Goal: Task Accomplishment & Management: Complete application form

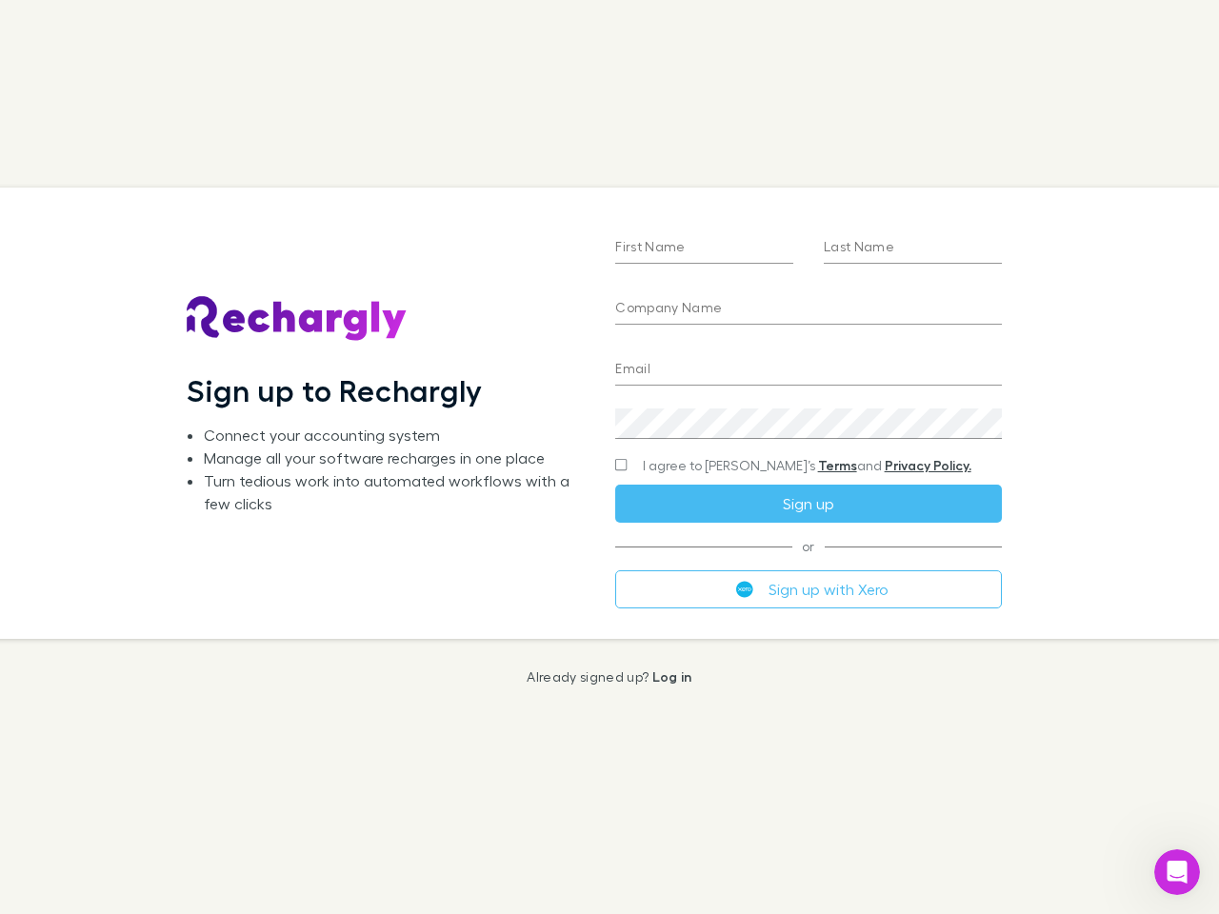
click at [609, 457] on div "First Name Last Name Company Name Email Create a password I agree to Rechargly’…" at bounding box center [808, 413] width 416 height 450
click at [704, 248] on input "First Name" at bounding box center [704, 248] width 178 height 30
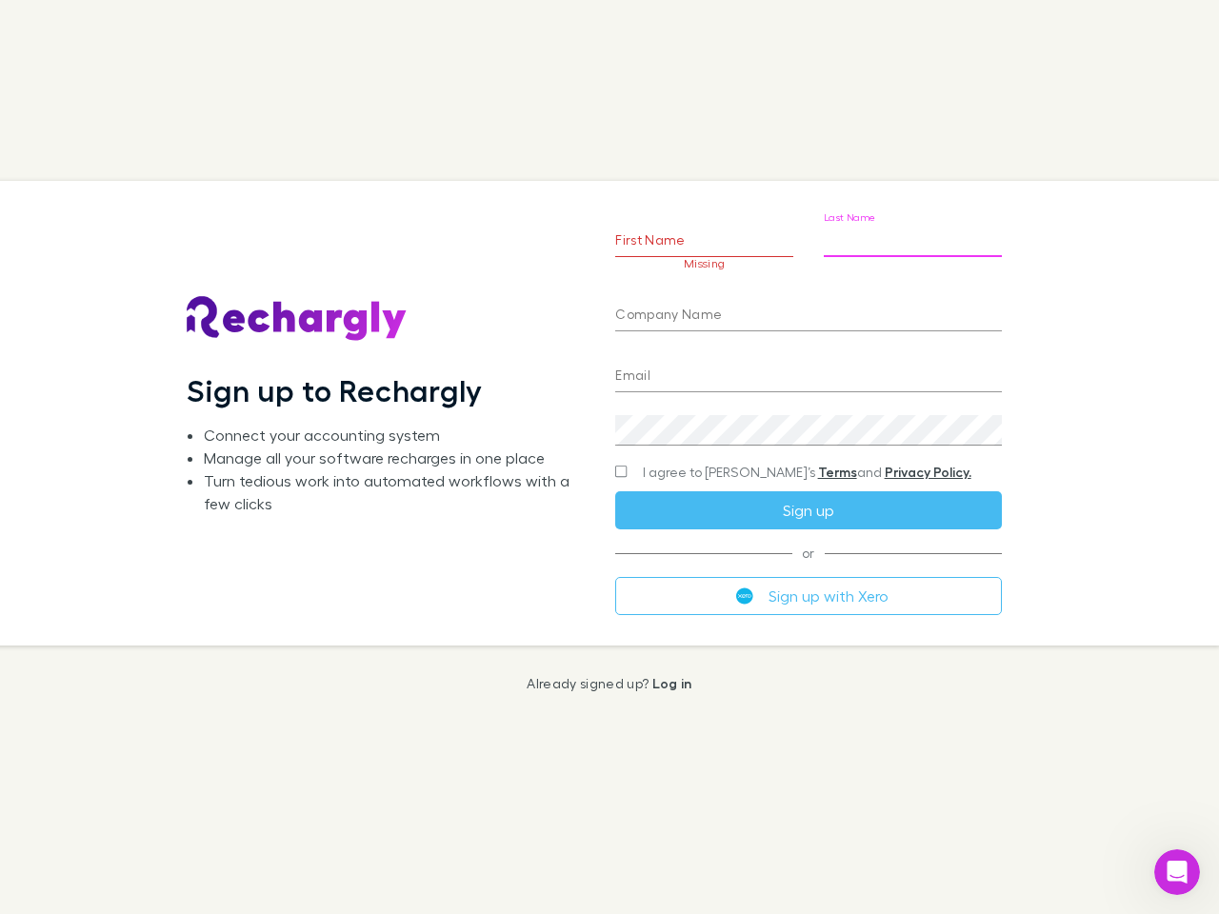
click at [912, 248] on input "Last Name" at bounding box center [913, 242] width 178 height 30
click at [807, 309] on input "Company Name" at bounding box center [808, 316] width 386 height 30
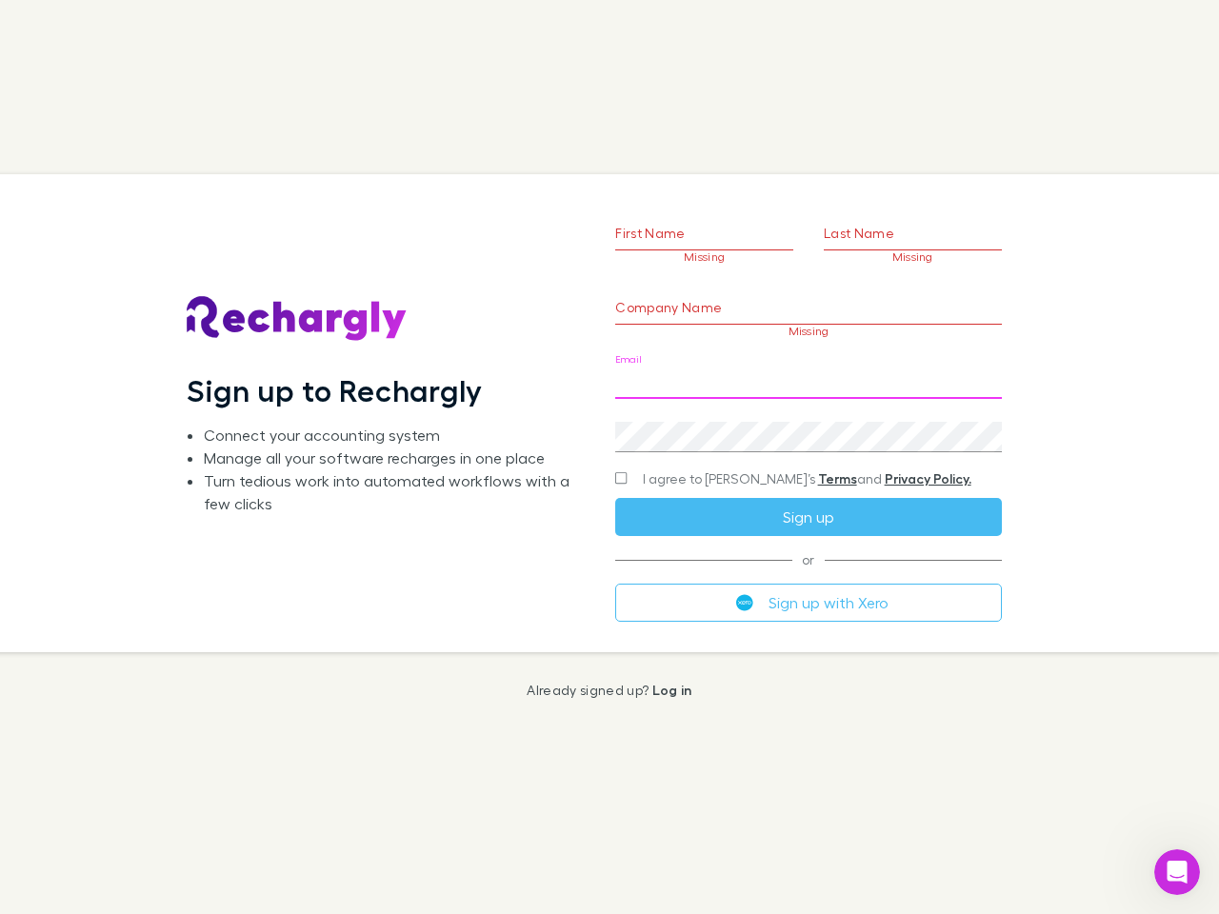
click at [807, 370] on input "Email" at bounding box center [808, 383] width 386 height 30
click at [807, 424] on div "Create a password" at bounding box center [808, 430] width 386 height 46
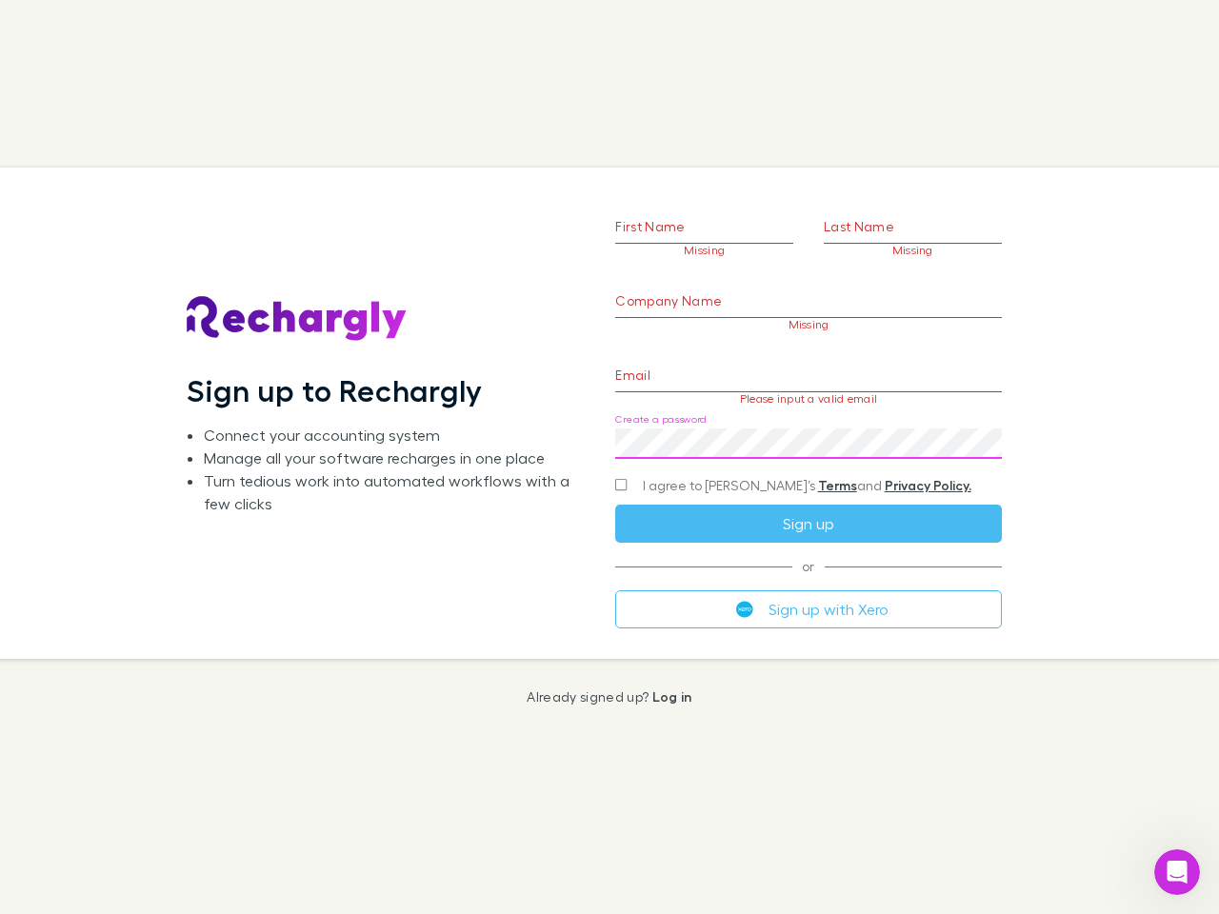
click at [770, 466] on form "First Name Missing Last Name Missing Company Name Missing Email Please input a …" at bounding box center [808, 389] width 386 height 475
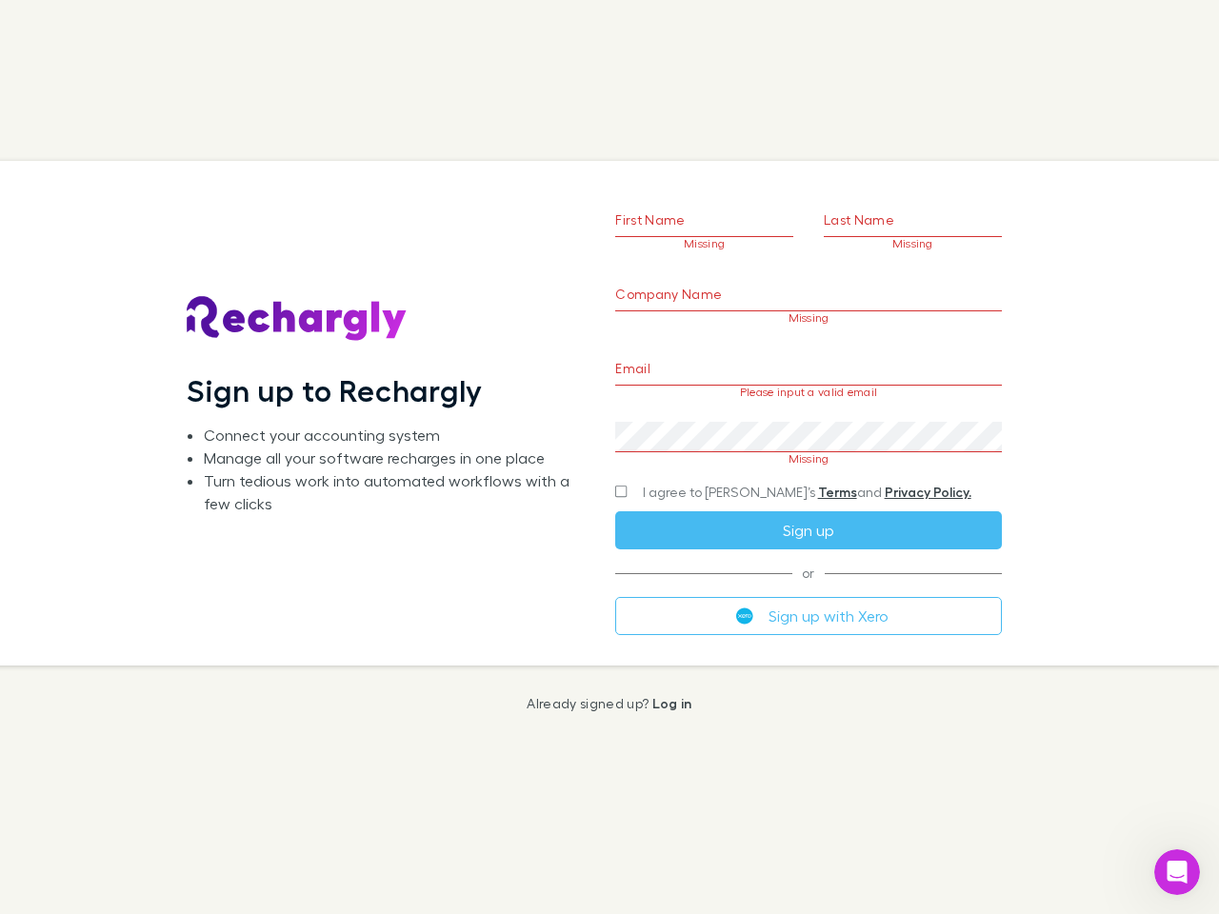
click at [807, 504] on div "I agree to [PERSON_NAME]’s Terms and Privacy Policy." at bounding box center [808, 492] width 386 height 23
click at [807, 589] on form "First Name Missing Last Name Missing Company Name Missing Email Please input a …" at bounding box center [808, 390] width 386 height 488
